Goal: Task Accomplishment & Management: Complete application form

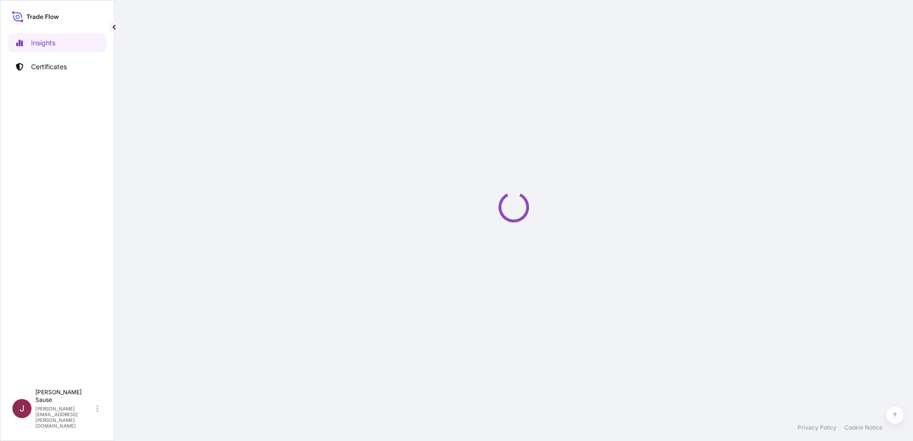
select select "2025"
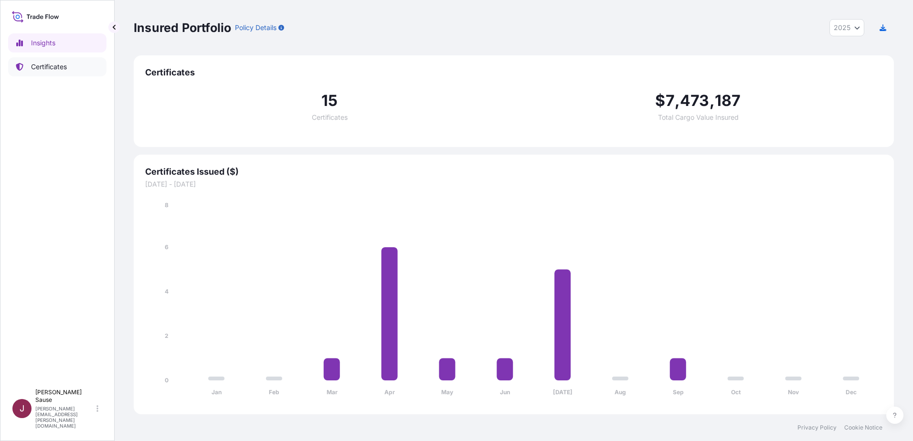
click at [52, 65] on p "Certificates" at bounding box center [49, 67] width 36 height 10
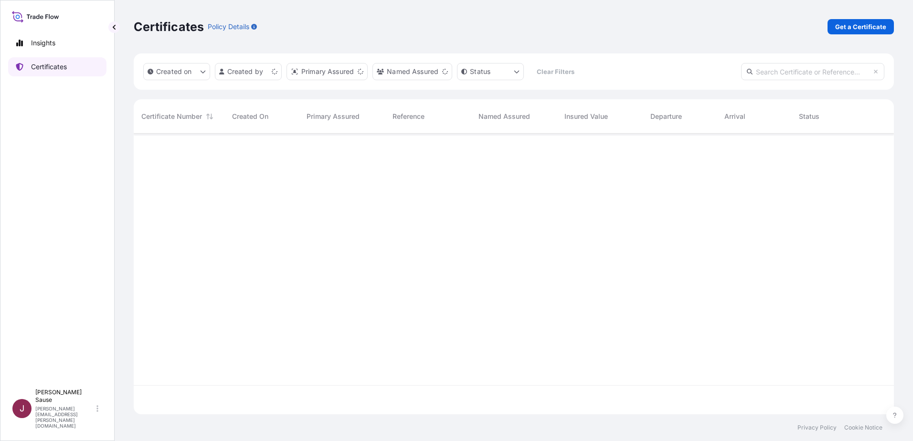
scroll to position [279, 753]
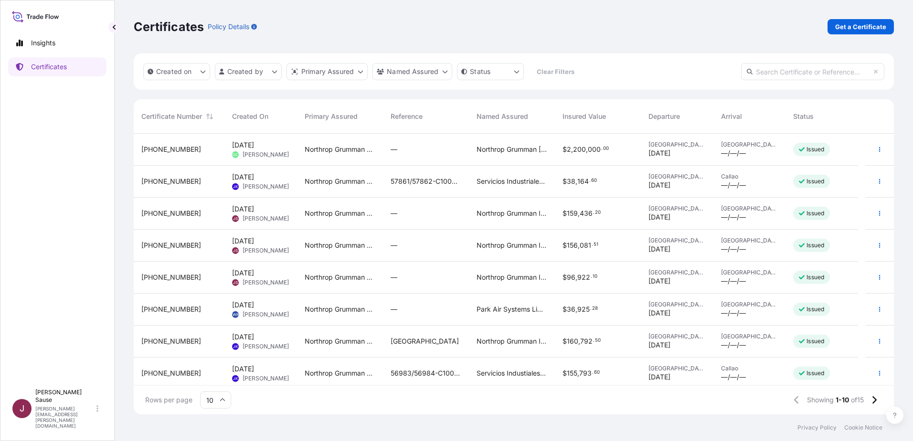
click at [230, 212] on div "Jul 21, 2025 JS Jenifer Sause" at bounding box center [260, 214] width 73 height 32
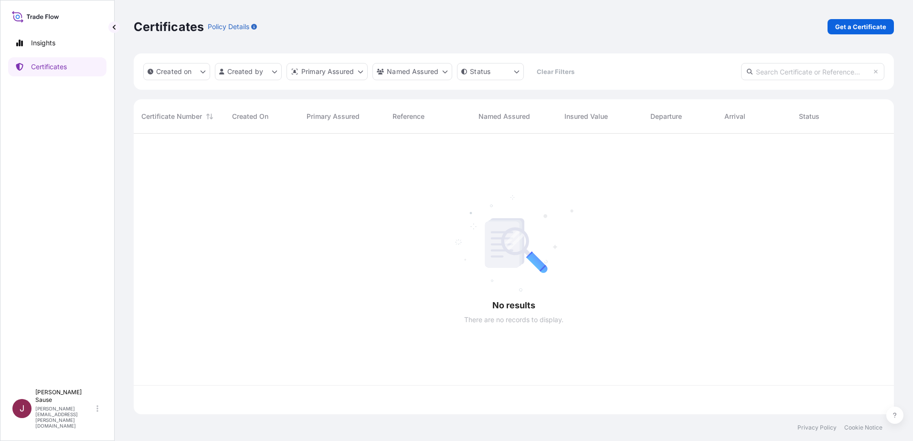
scroll to position [279, 753]
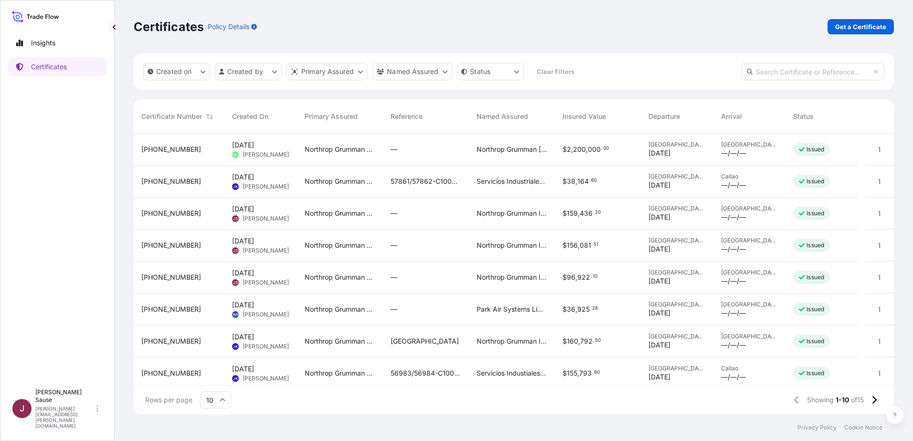
click at [280, 235] on div "Jul 9, 2025 JS Jenifer Sause" at bounding box center [260, 246] width 73 height 32
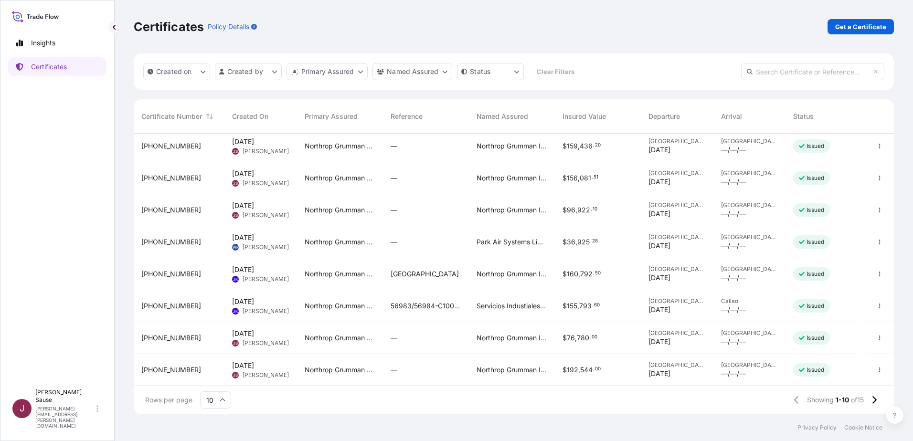
scroll to position [68, 0]
click at [342, 337] on span "Northrop Grumman Corporation" at bounding box center [340, 337] width 71 height 10
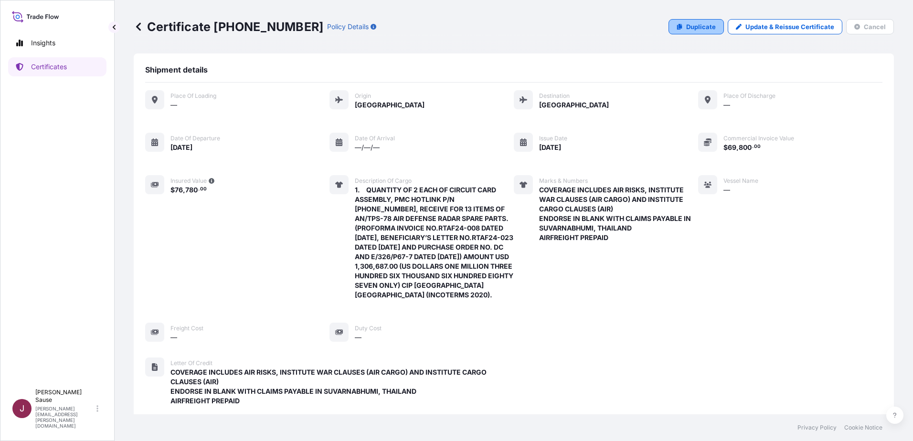
click at [708, 31] on p "Duplicate" at bounding box center [701, 27] width 30 height 10
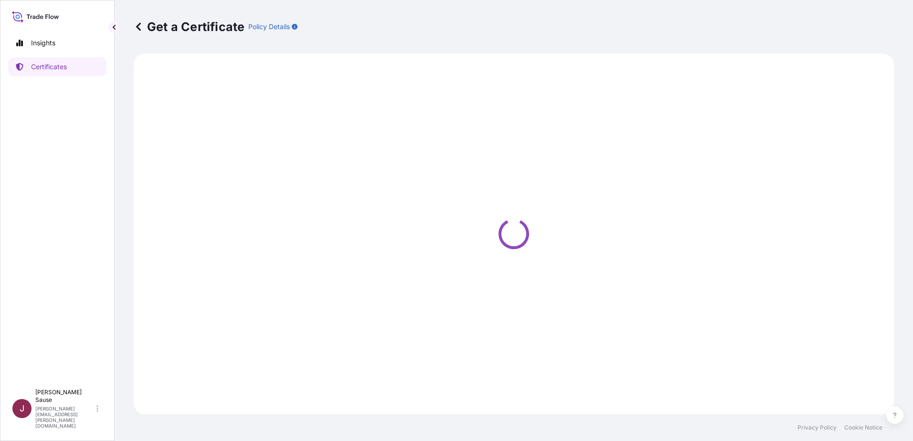
select select "Air"
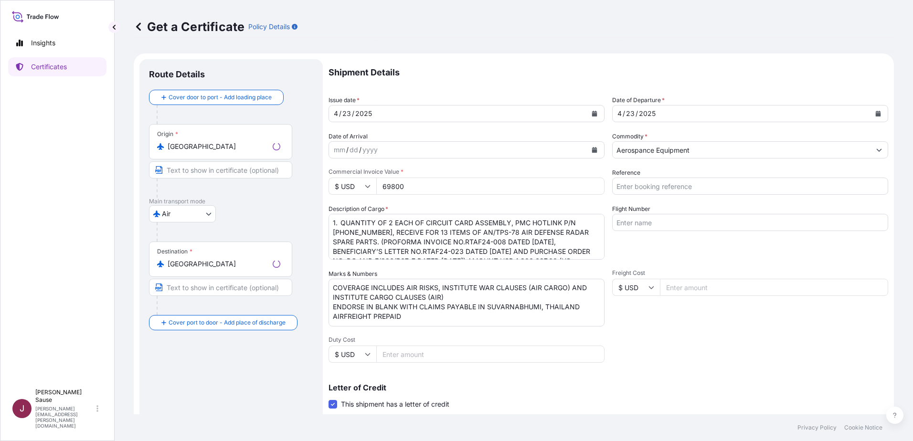
select select "32014"
click at [400, 107] on div "4 / 23 / 2025" at bounding box center [458, 113] width 258 height 17
click at [593, 114] on icon "Calendar" at bounding box center [595, 114] width 6 height 6
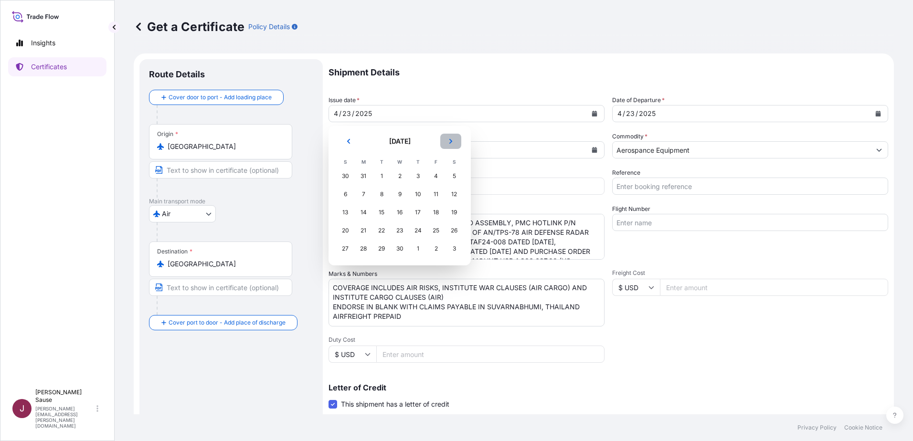
click at [457, 145] on button "Next" at bounding box center [450, 141] width 21 height 15
click at [365, 211] on div "14" at bounding box center [363, 212] width 17 height 17
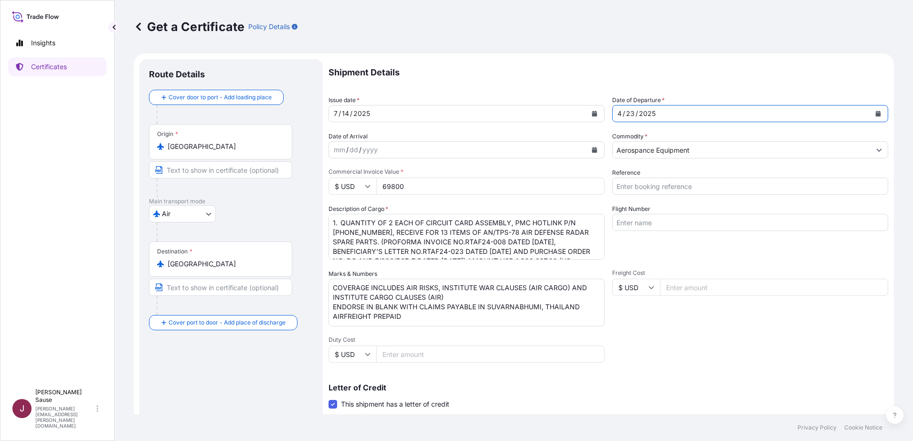
click at [635, 113] on div "/" at bounding box center [636, 113] width 2 height 11
click at [863, 112] on div "4 / 23 / 2025" at bounding box center [742, 113] width 258 height 17
click at [870, 115] on button "Calendar" at bounding box center [877, 113] width 15 height 15
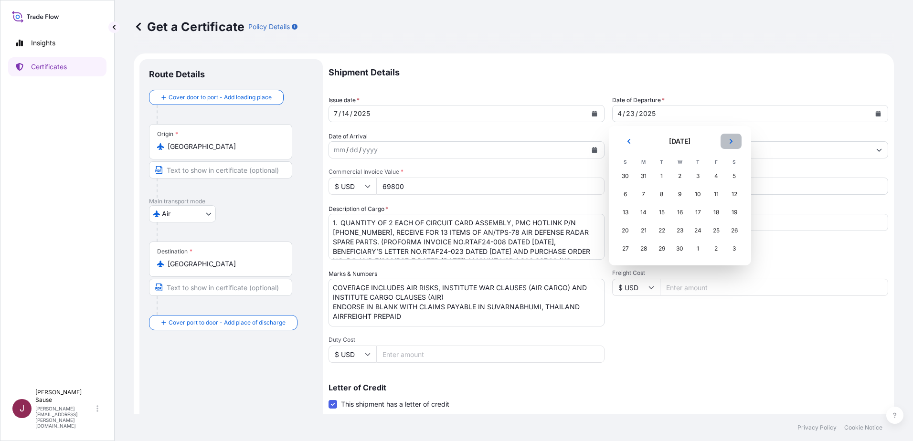
click at [740, 143] on button "Next" at bounding box center [730, 141] width 21 height 15
click at [645, 208] on div "14" at bounding box center [643, 212] width 17 height 17
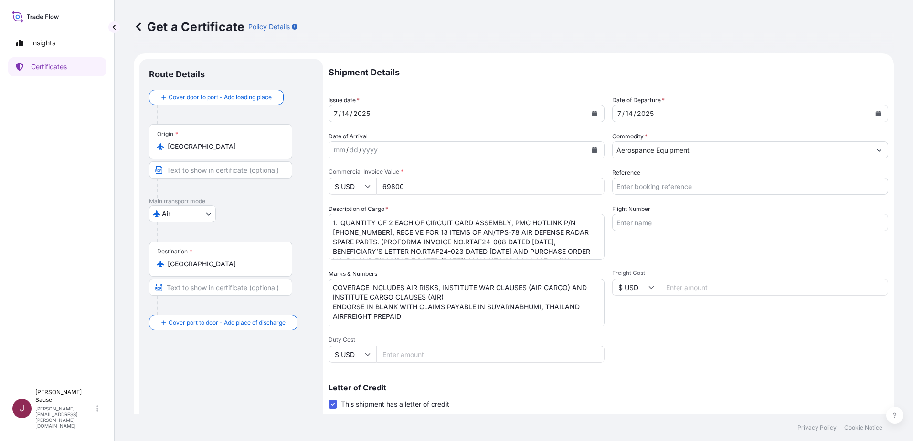
click at [391, 190] on input "69800" at bounding box center [490, 186] width 228 height 17
type input "144942"
click at [524, 237] on textarea "1. QUANTITY OF 2 EACH OF CIRCUIT CARD ASSEMBLY, PMC HOTLINK P/N 710-00017-001, …" at bounding box center [466, 237] width 276 height 46
drag, startPoint x: 515, startPoint y: 223, endPoint x: 560, endPoint y: 223, distance: 45.4
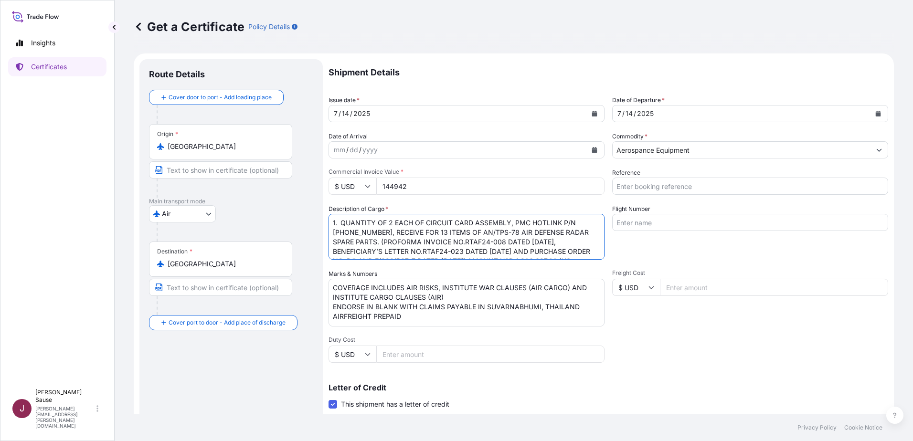
click at [560, 223] on textarea "1. QUANTITY OF 2 EACH OF CIRCUIT CARD ASSEMBLY, PMC HOTLINK P/N 710-00017-001, …" at bounding box center [466, 237] width 276 height 46
click at [440, 245] on textarea "1. QUANTITY OF 2 EACH OF CIRCUIT CARD ASSEMBLY, PMC HOTLINK P/N 710-00017-001, …" at bounding box center [466, 237] width 276 height 46
paste textarea "ROGRAMMED, ANALOG DATA PROCESSOR P/N 381K056G01, RECEIVE FOR 13 ITEMS OF AN/TPS…"
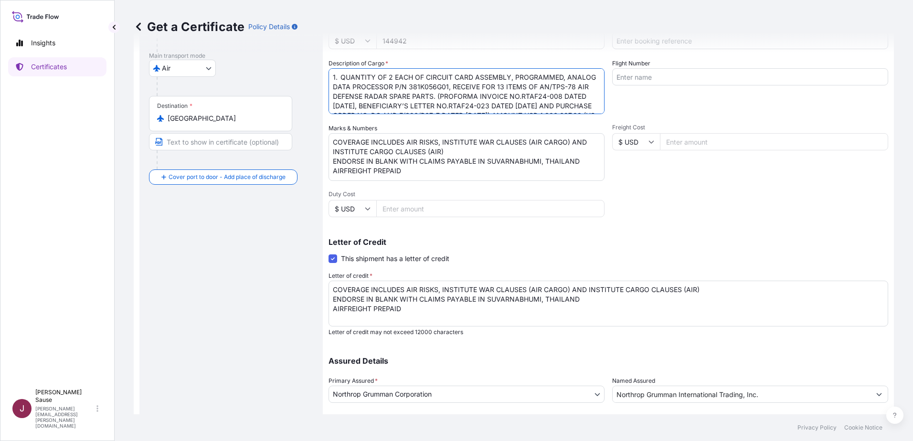
scroll to position [205, 0]
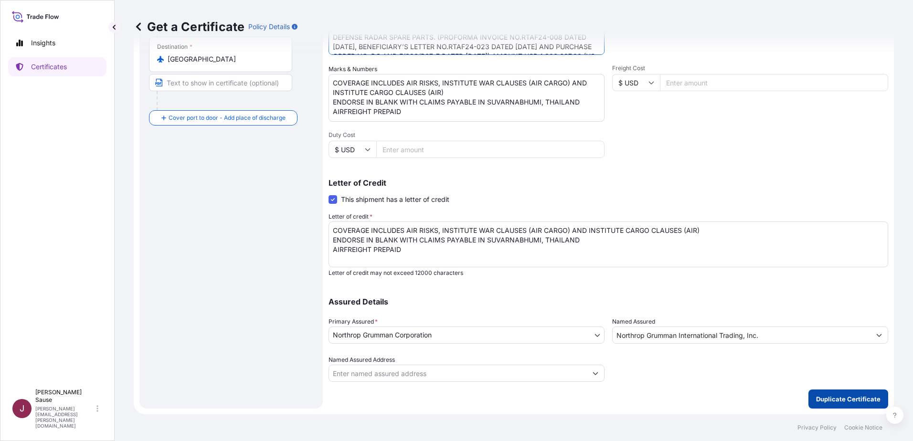
type textarea "1. QUANTITY OF 2 EACH OF CIRCUIT CARD ASSEMBLY, PROGRAMMED, ANALOG DATA PROCESS…"
click at [822, 391] on button "Duplicate Certificate" at bounding box center [848, 399] width 80 height 19
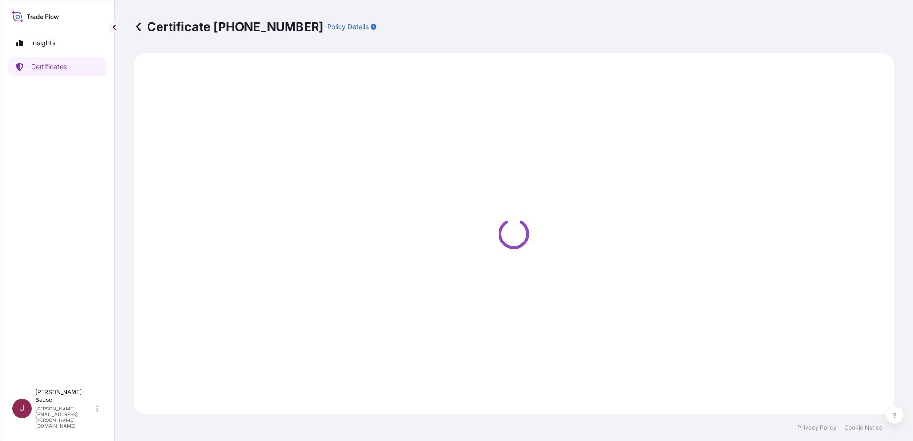
select select "Air"
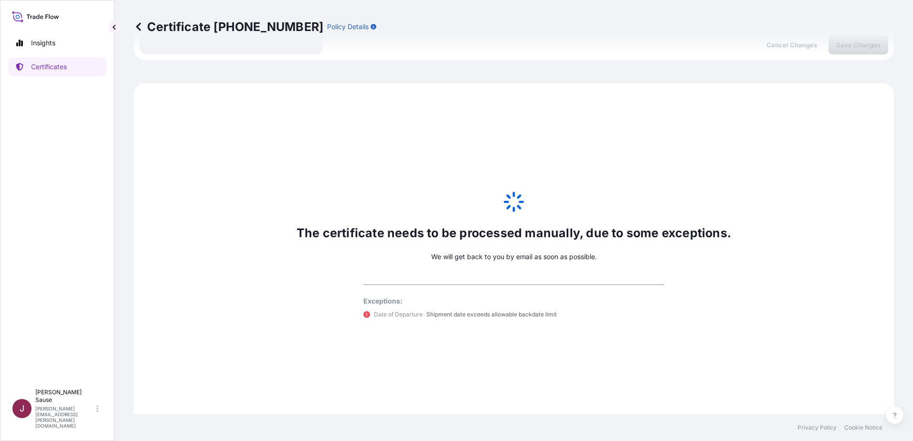
scroll to position [571, 0]
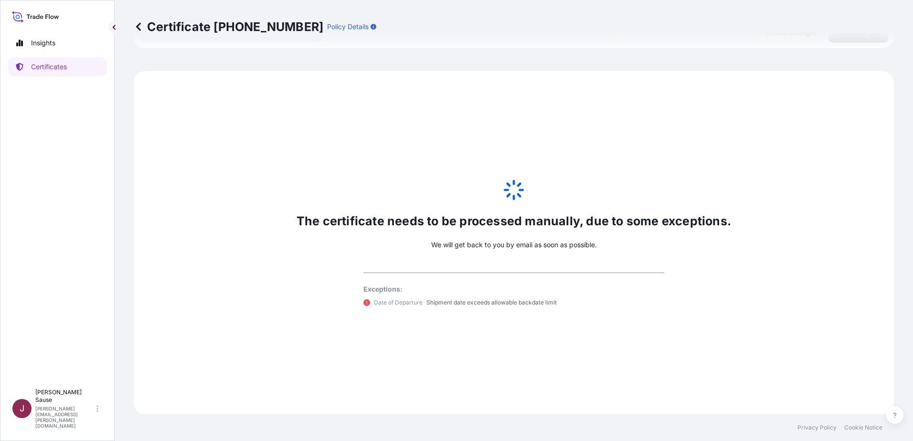
select select "32014"
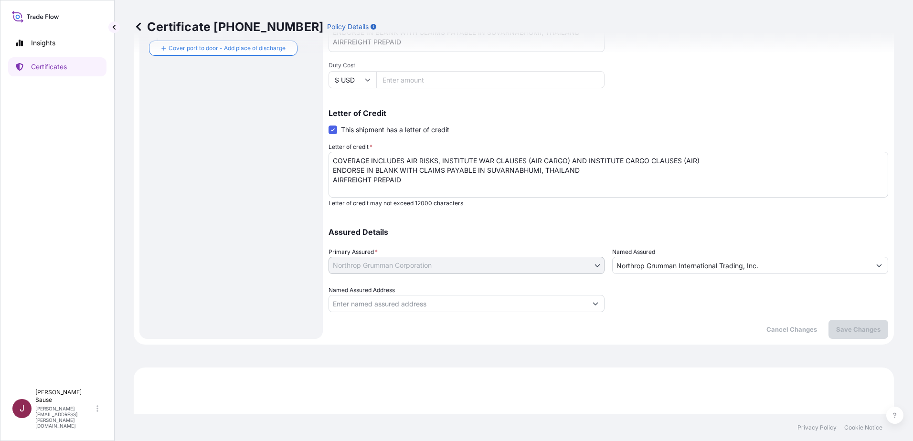
scroll to position [36, 0]
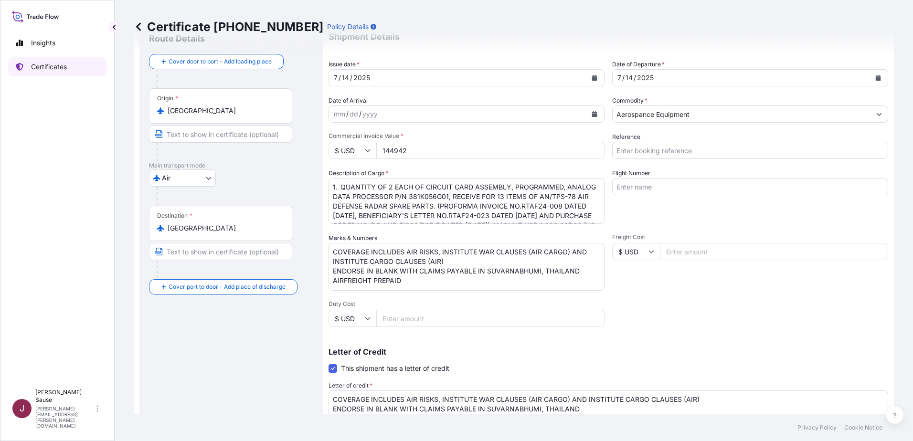
click at [21, 63] on icon at bounding box center [20, 67] width 8 height 8
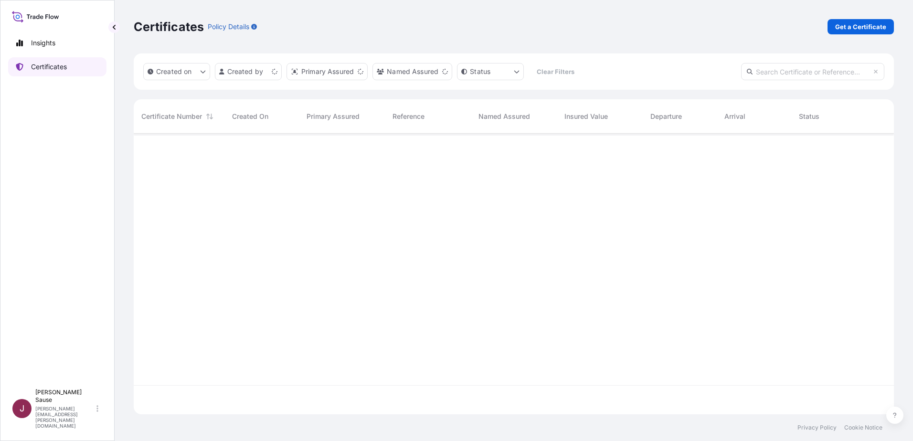
scroll to position [279, 753]
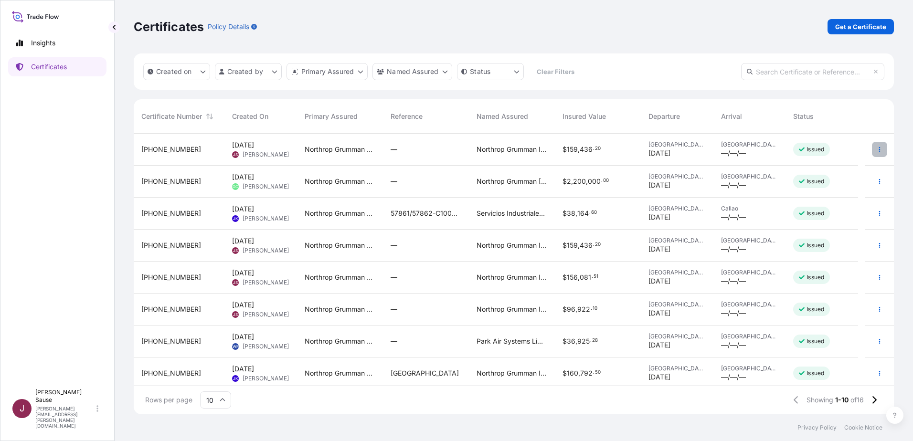
click at [872, 153] on button "button" at bounding box center [879, 149] width 15 height 15
click at [850, 184] on p "Download certificate" at bounding box center [826, 186] width 64 height 10
